Goal: Information Seeking & Learning: Learn about a topic

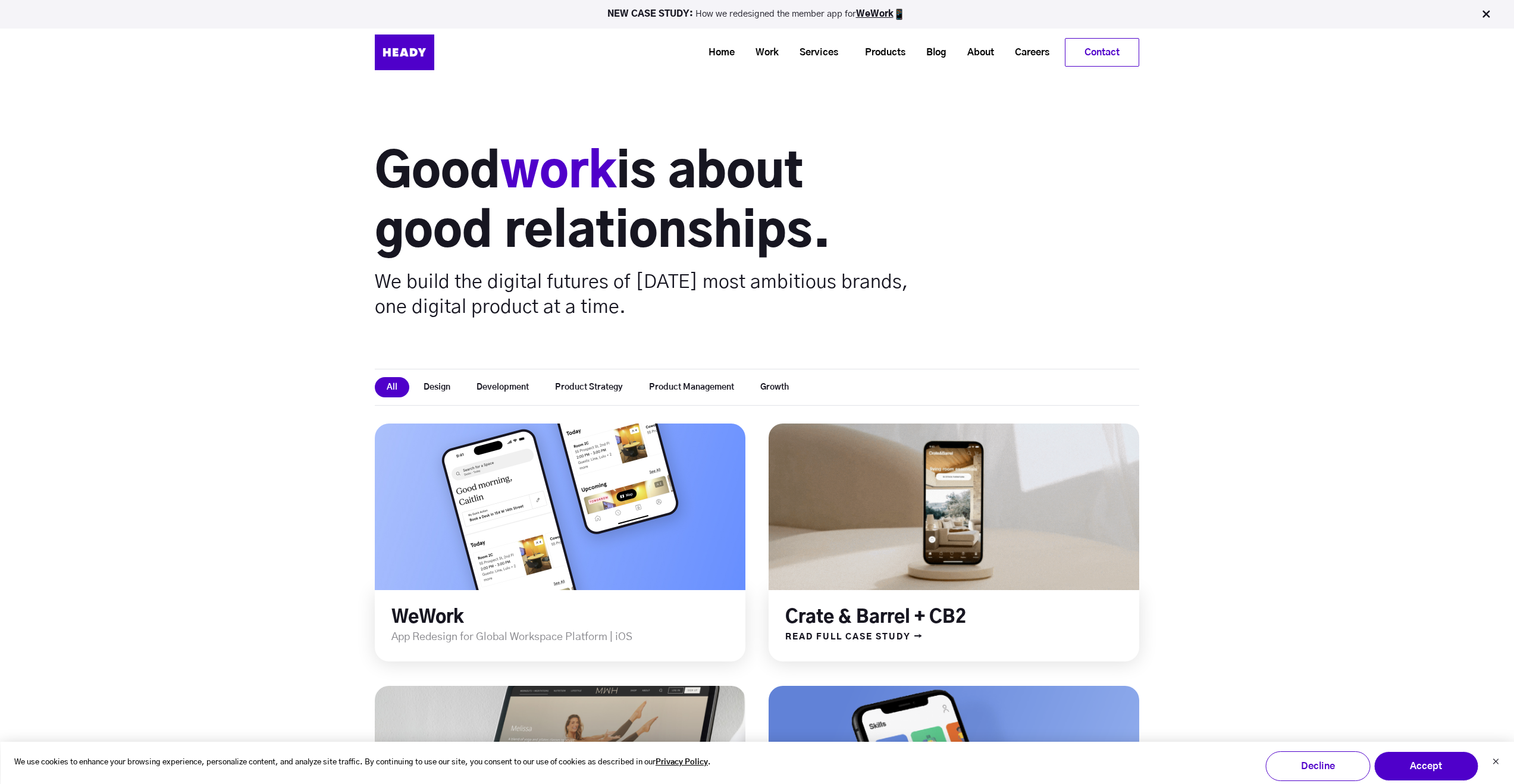
scroll to position [300, 0]
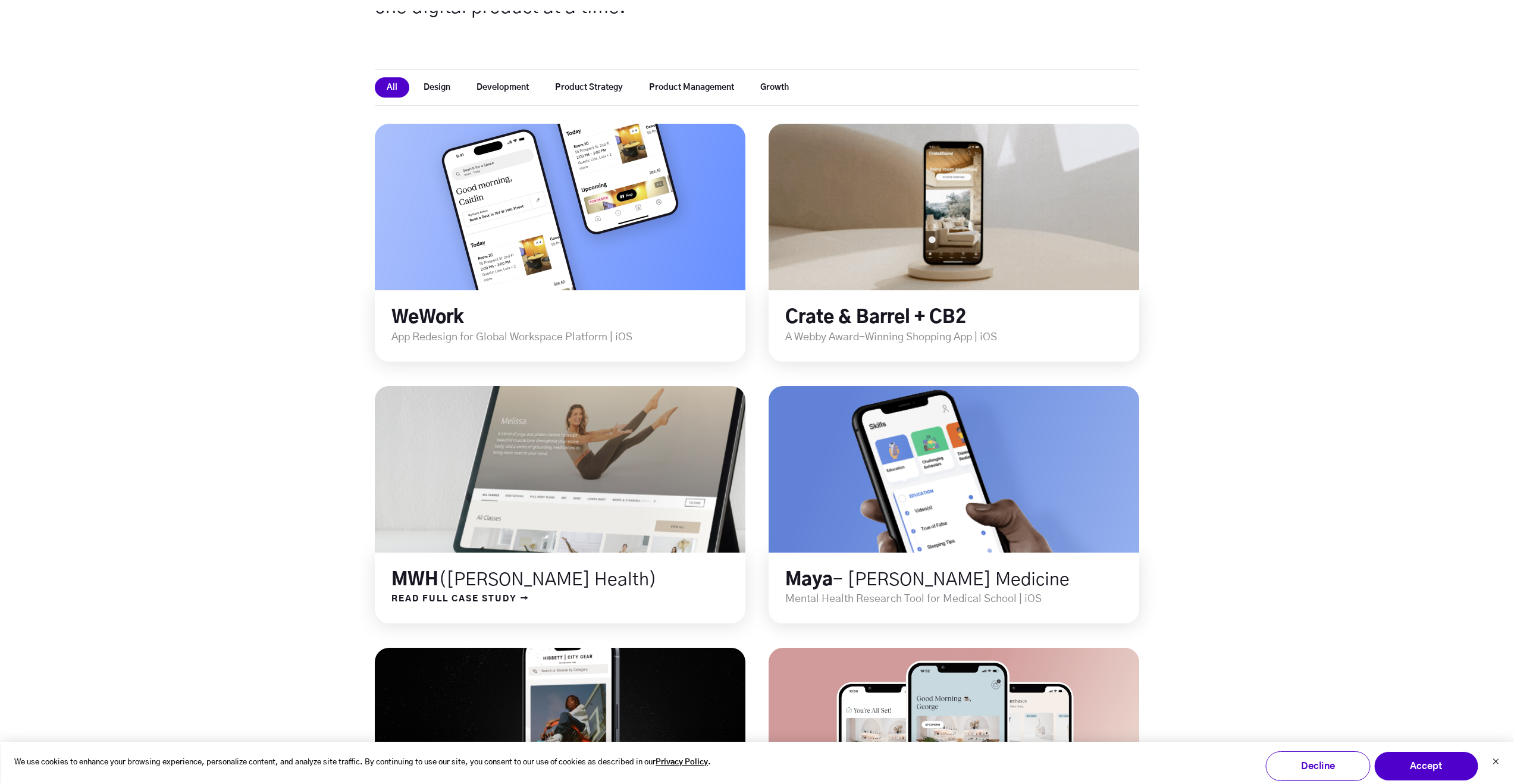
click at [611, 515] on link at bounding box center [561, 469] width 445 height 200
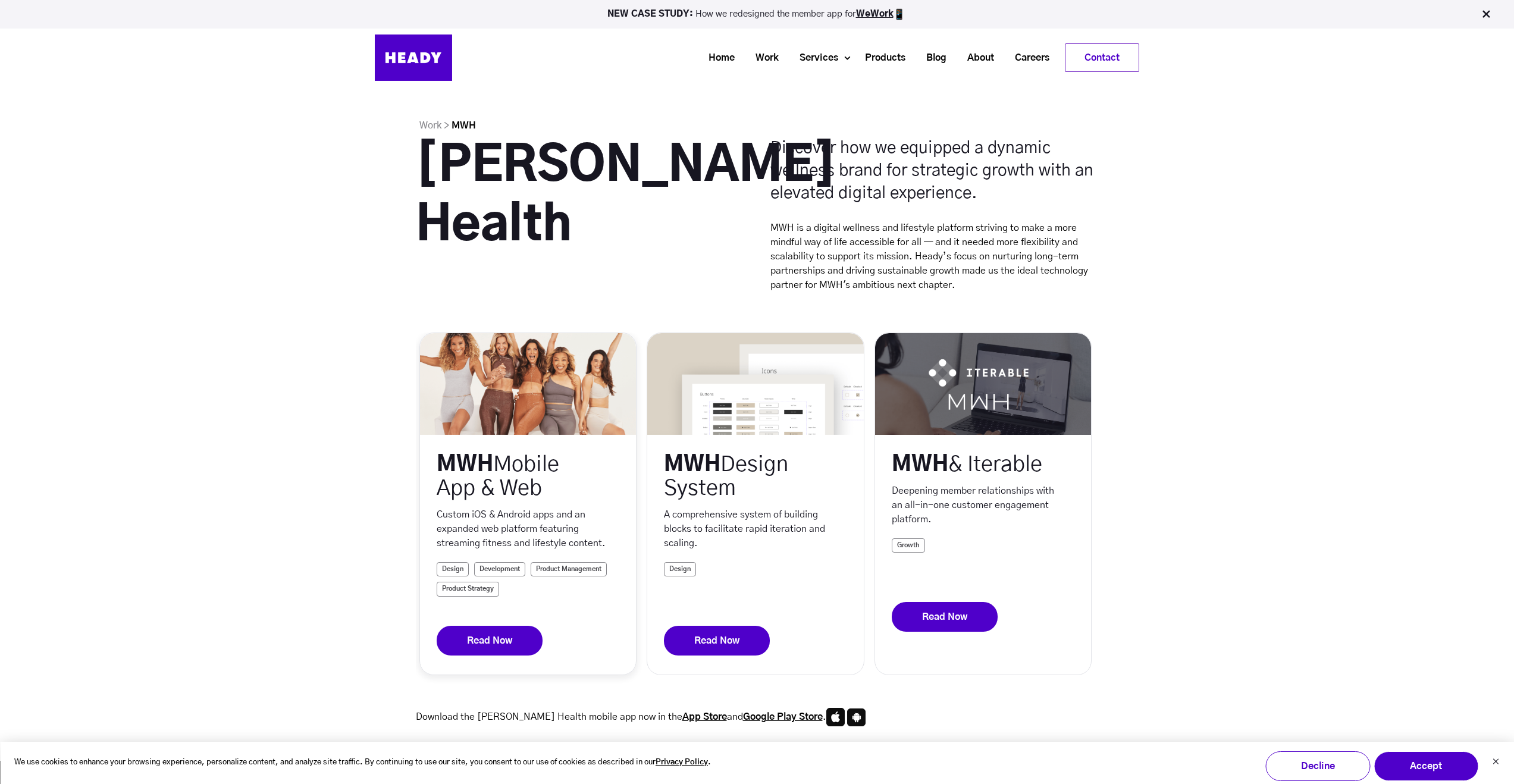
click at [514, 423] on link at bounding box center [528, 384] width 216 height 102
